Goal: Obtain resource: Obtain resource

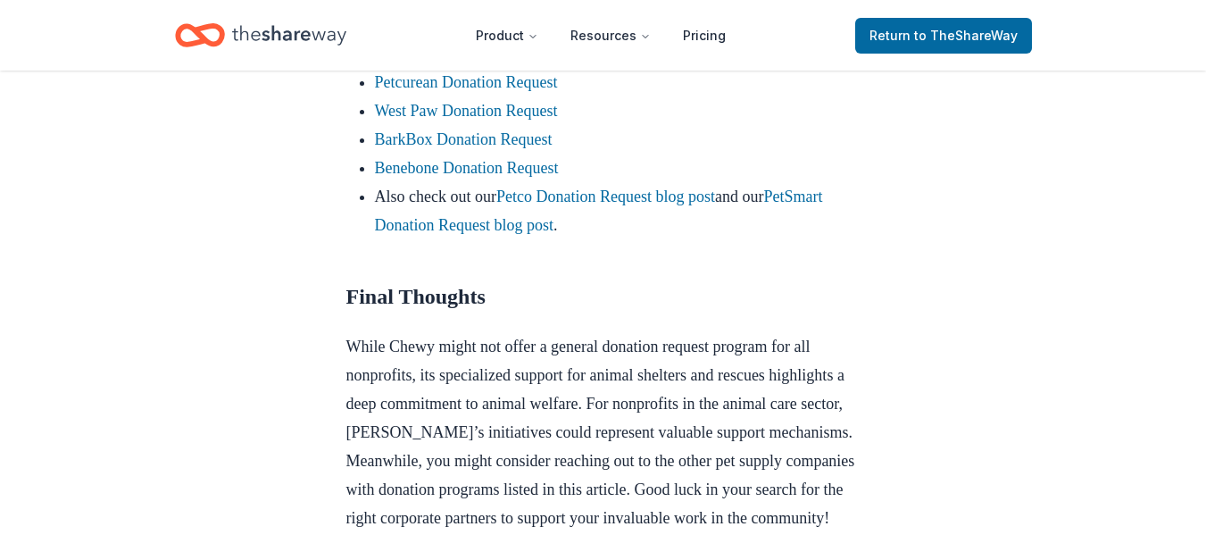
scroll to position [1875, 0]
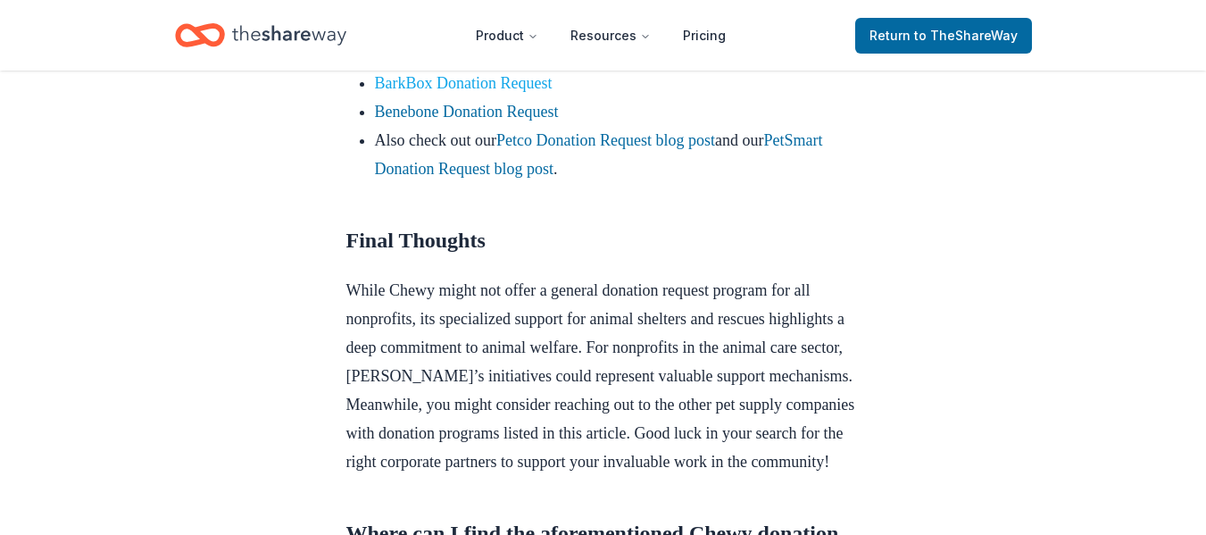
click at [486, 92] on link "BarkBox Donation Request" at bounding box center [464, 83] width 178 height 18
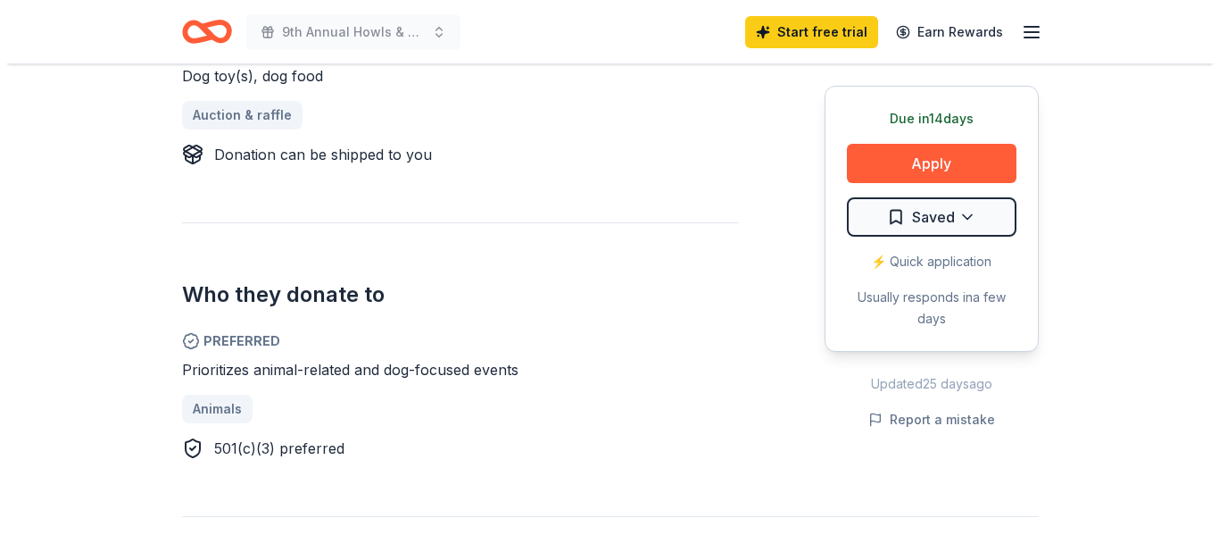
scroll to position [893, 0]
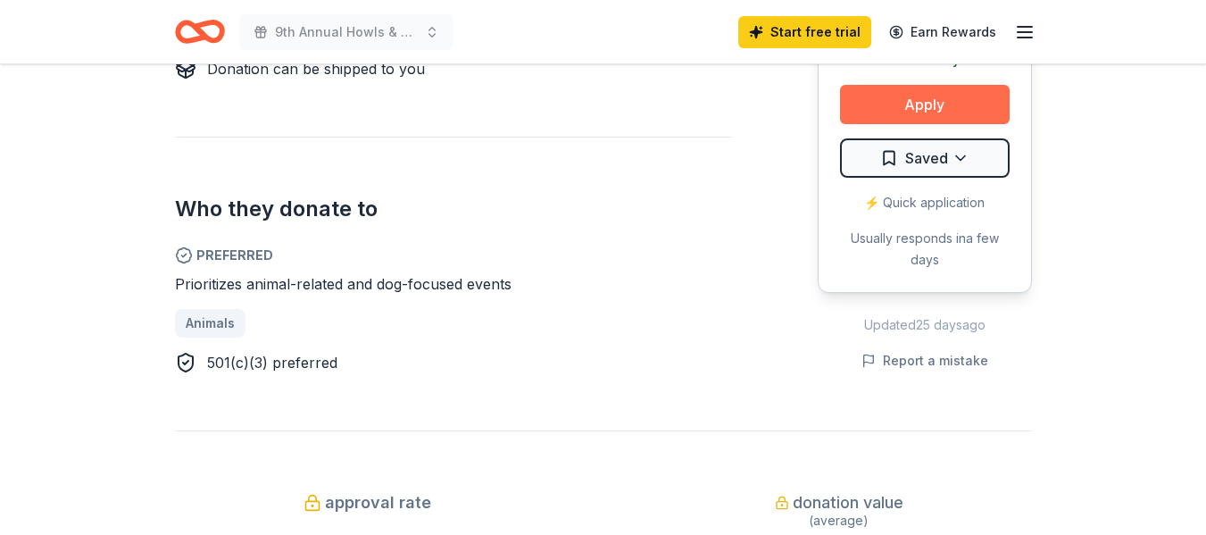
click at [943, 102] on button "Apply" at bounding box center [925, 104] width 170 height 39
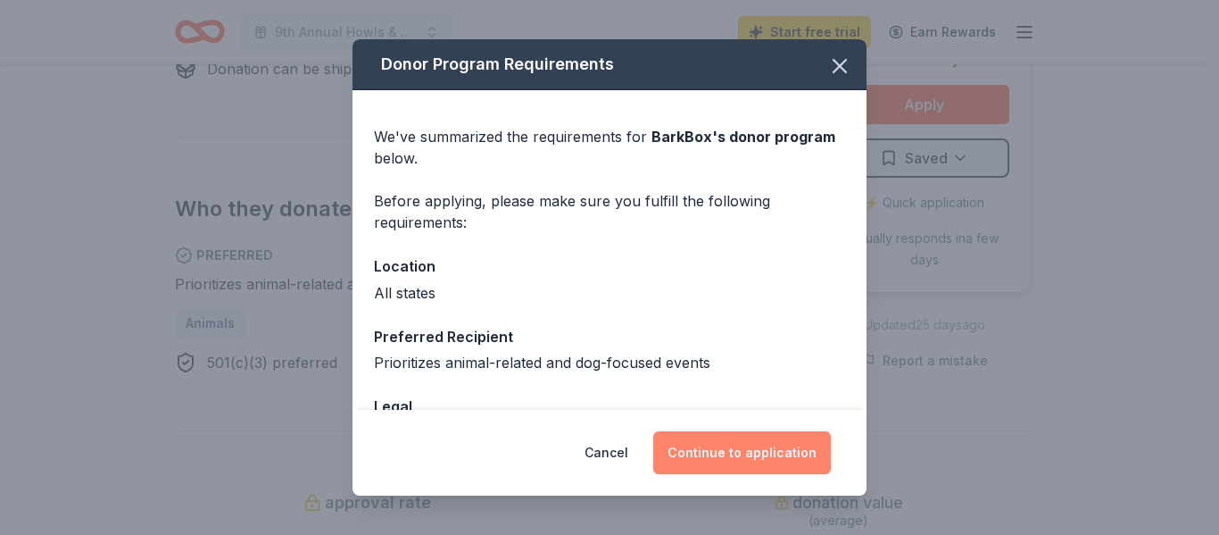
click at [756, 447] on button "Continue to application" at bounding box center [742, 452] width 178 height 43
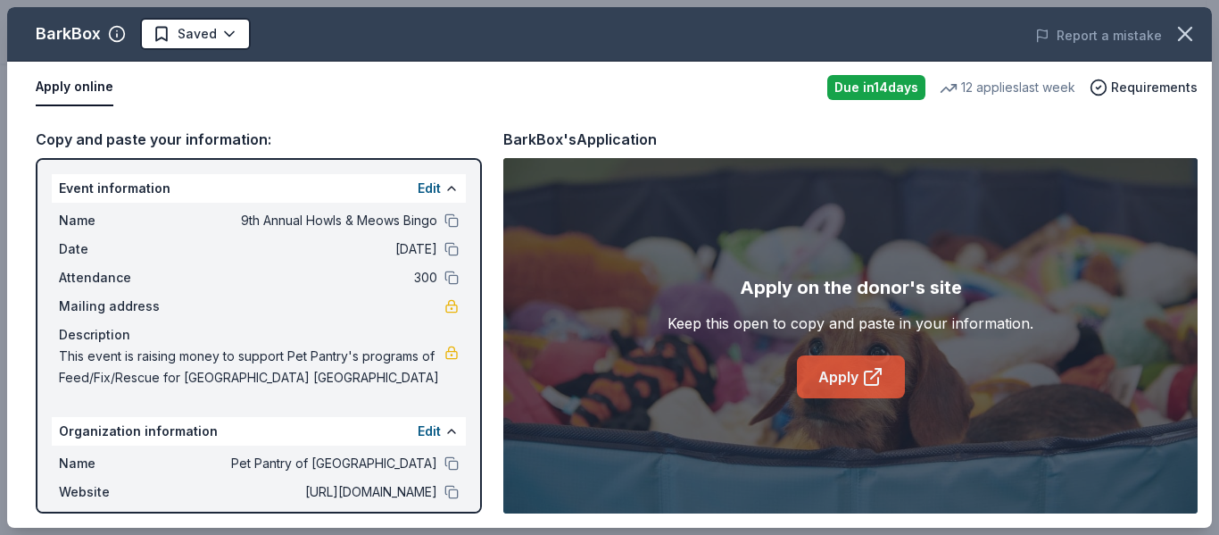
click at [861, 368] on link "Apply" at bounding box center [851, 376] width 108 height 43
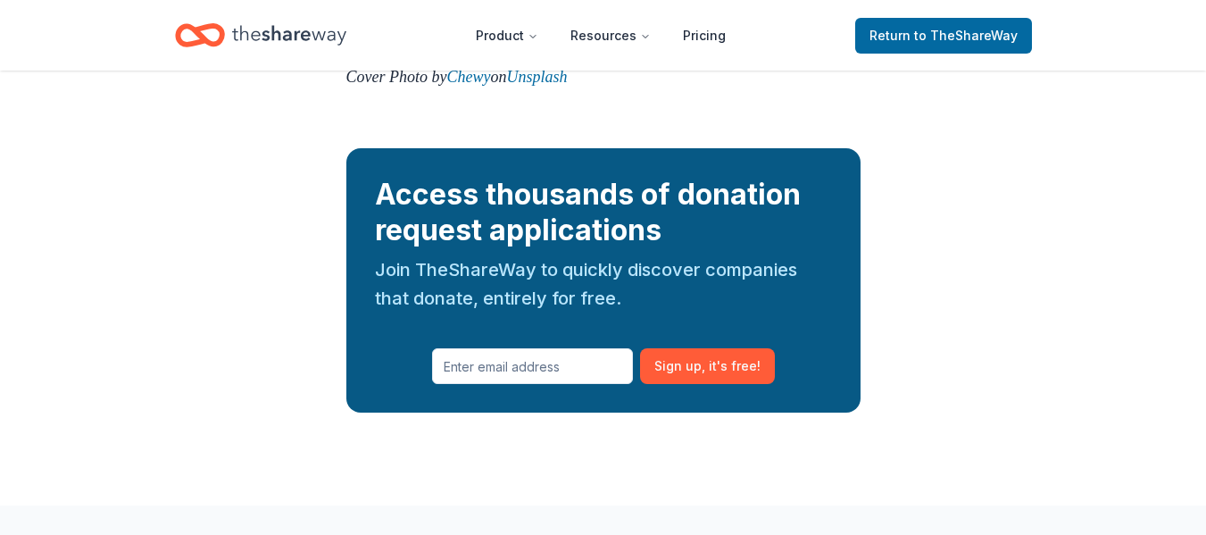
scroll to position [2500, 0]
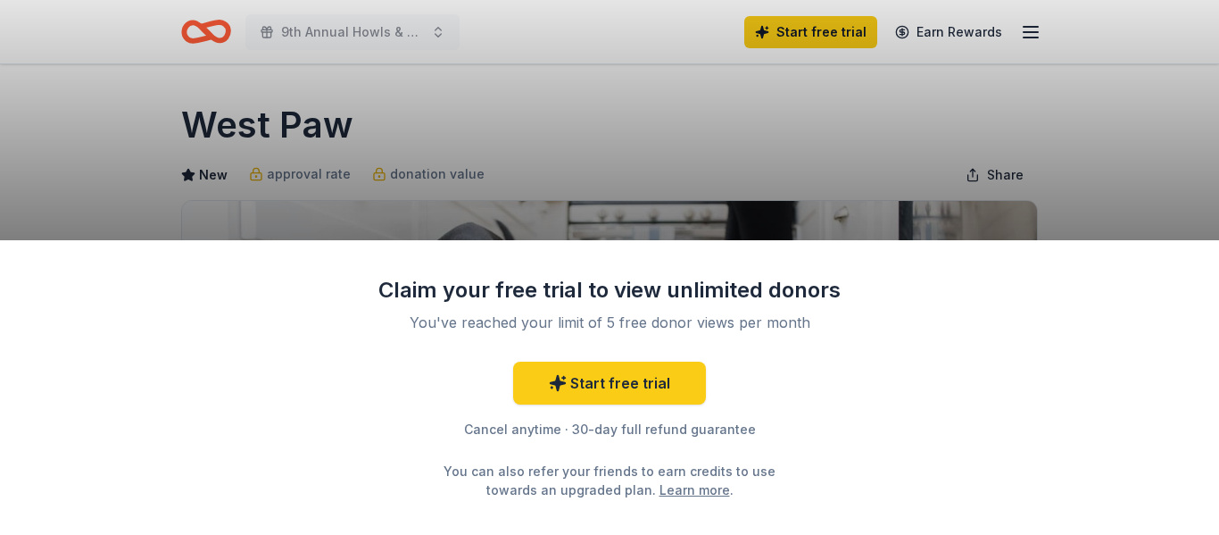
click at [572, 103] on div "Claim your free trial to view unlimited donors You've reached your limit of 5 f…" at bounding box center [609, 267] width 1219 height 535
